Goal: Check status: Check status

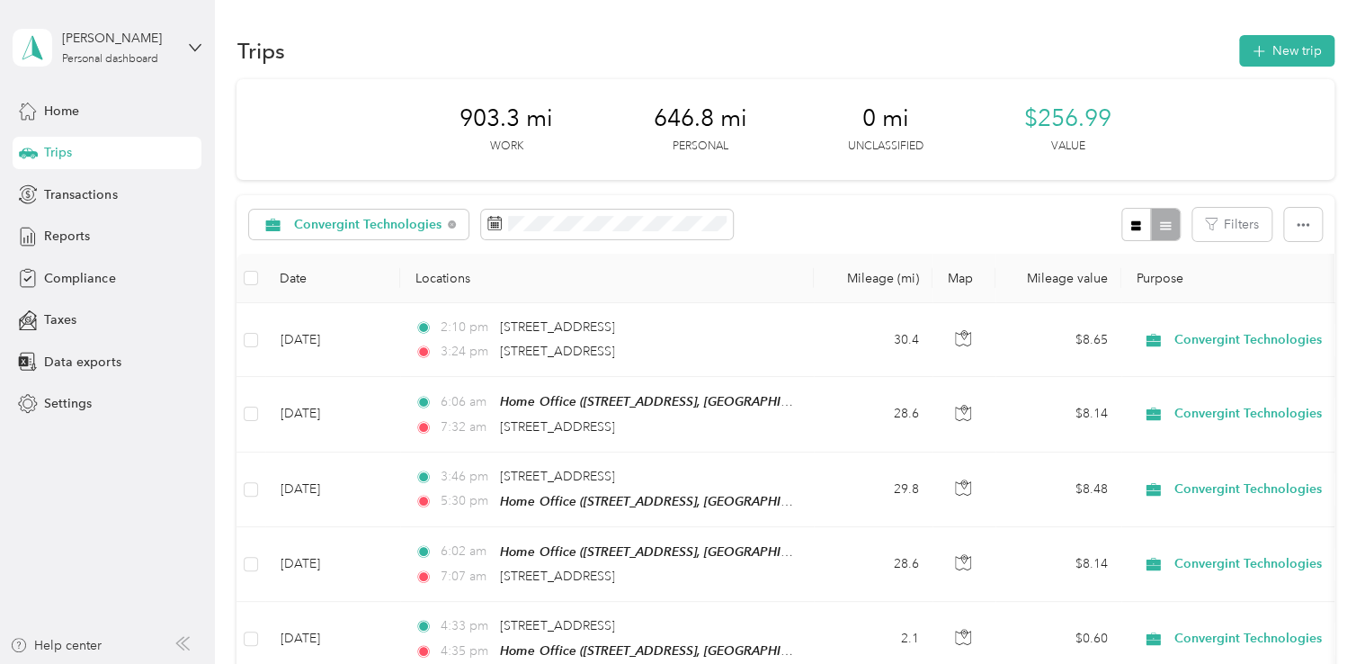
click at [58, 151] on span "Trips" at bounding box center [58, 152] width 28 height 19
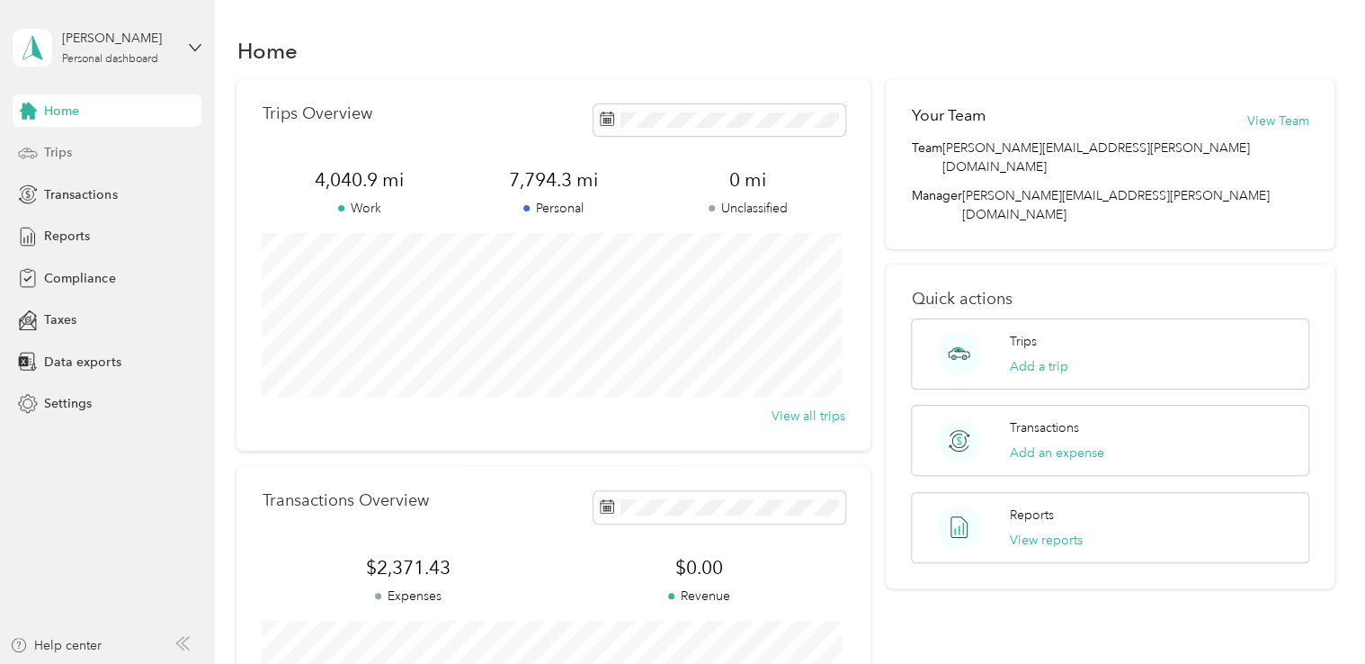
click at [54, 150] on span "Trips" at bounding box center [58, 152] width 28 height 19
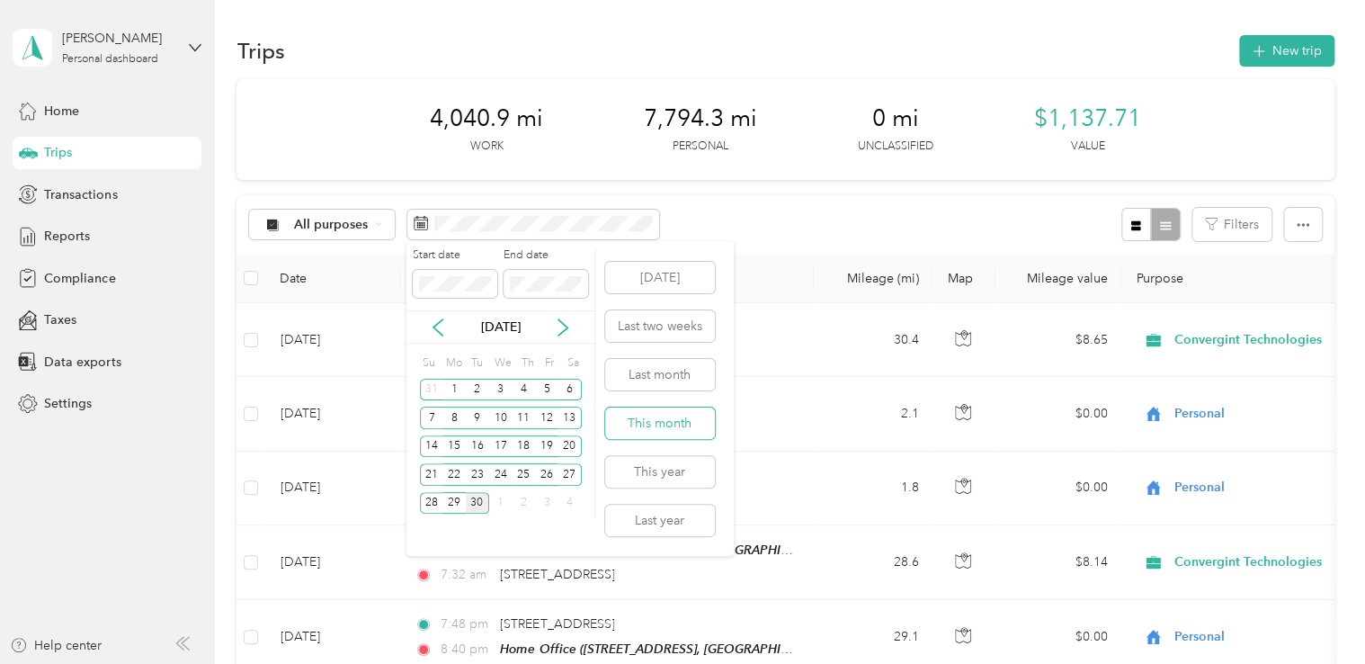
click at [651, 419] on button "This month" at bounding box center [660, 422] width 110 height 31
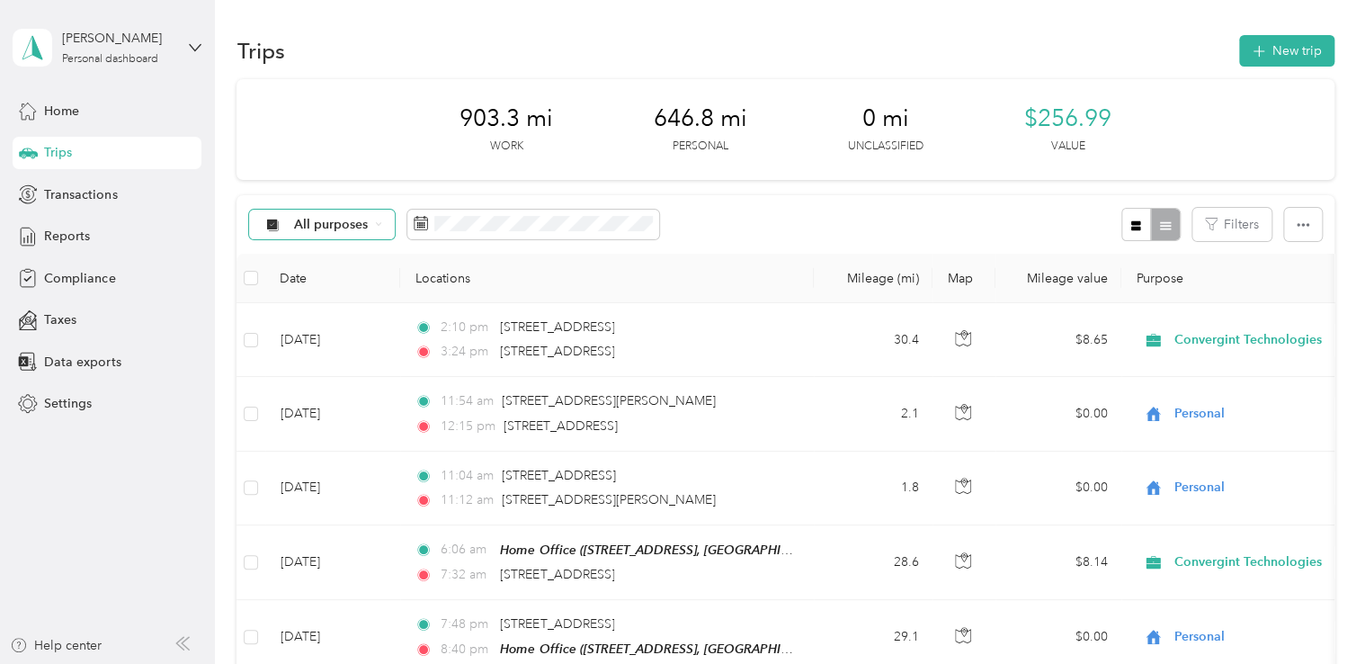
click at [371, 221] on div "All purposes" at bounding box center [322, 225] width 146 height 31
click at [316, 317] on span "Convergint Technologies" at bounding box center [367, 316] width 147 height 19
